Goal: Transaction & Acquisition: Subscribe to service/newsletter

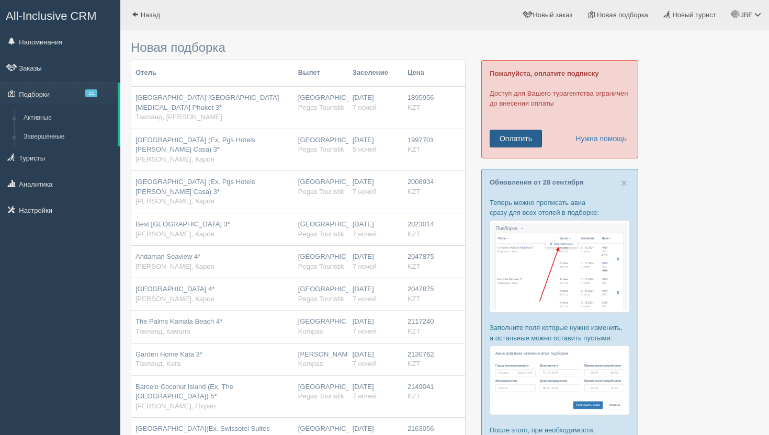
click at [527, 137] on link "Оплатить" at bounding box center [516, 139] width 52 height 18
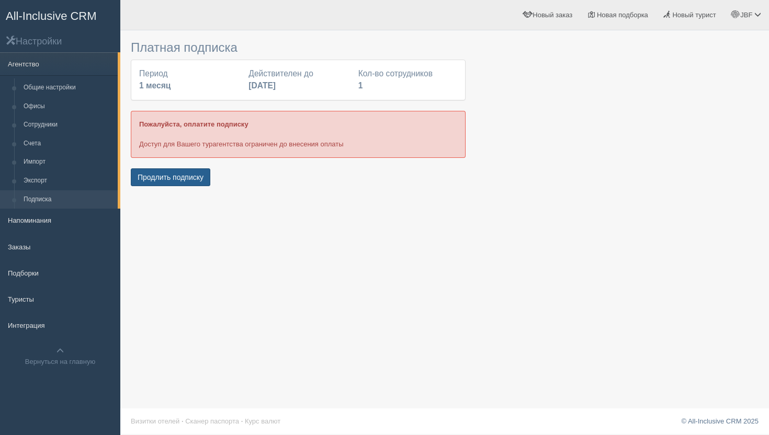
click at [156, 171] on button "Продлить подписку" at bounding box center [171, 178] width 80 height 18
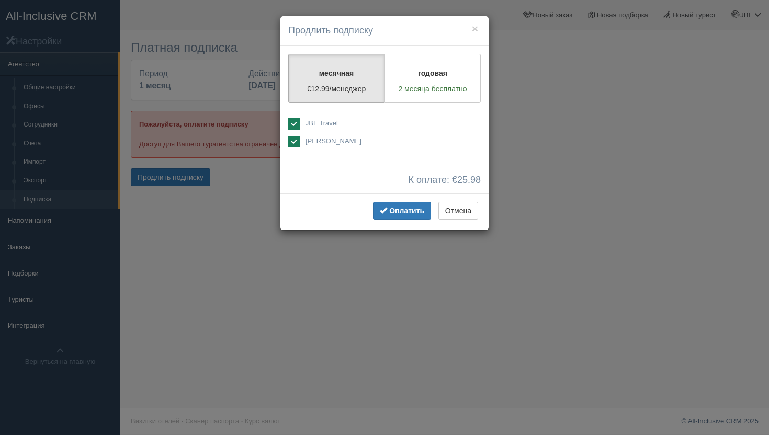
click at [327, 139] on span "[PERSON_NAME]" at bounding box center [334, 141] width 56 height 8
checkbox input "false"
click at [400, 205] on button "Оплатить" at bounding box center [402, 211] width 58 height 18
